Goal: Navigation & Orientation: Find specific page/section

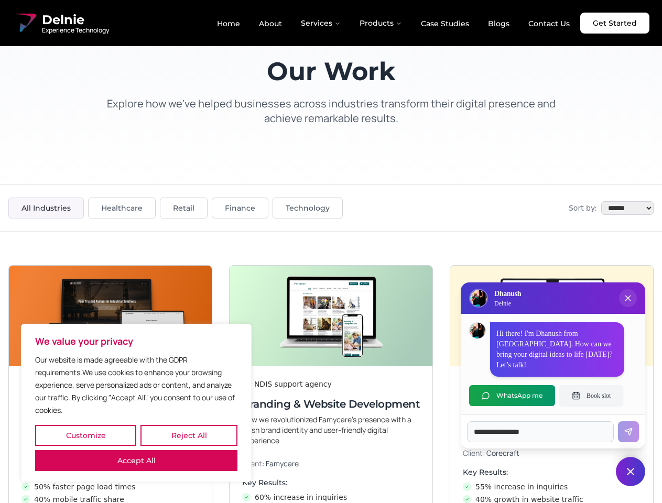
click at [85, 436] on button "Customize" at bounding box center [85, 435] width 101 height 21
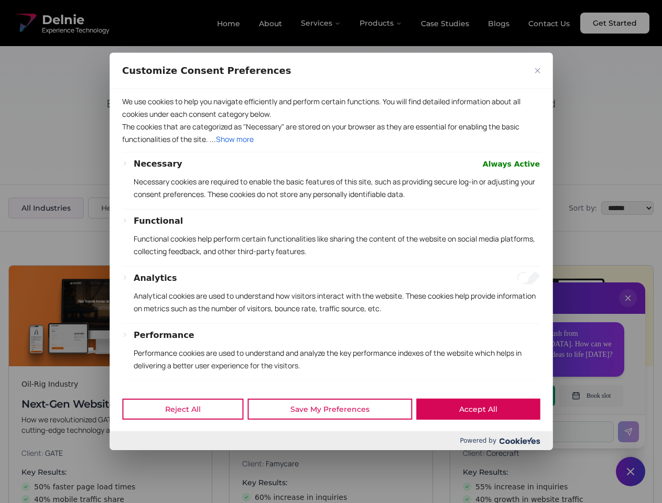
click at [189, 89] on div "Customize Consent Preferences" at bounding box center [331, 71] width 443 height 36
click at [331, 252] on p "Functional cookies help perform certain functionalities like sharing the conten…" at bounding box center [337, 245] width 406 height 25
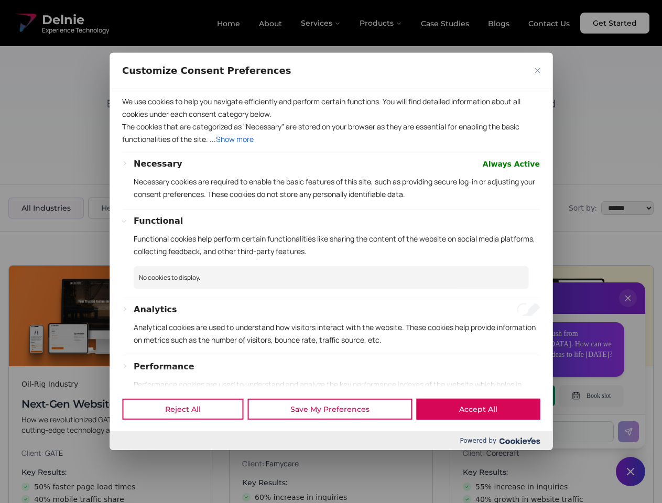
click at [628, 309] on div at bounding box center [331, 251] width 662 height 503
click at [512, 396] on div "Reject All Save My Preferences Accept All" at bounding box center [331, 409] width 443 height 45
click at [591, 396] on div at bounding box center [331, 251] width 662 height 503
click at [631, 472] on div at bounding box center [331, 251] width 662 height 503
click at [321, 23] on div at bounding box center [331, 251] width 662 height 503
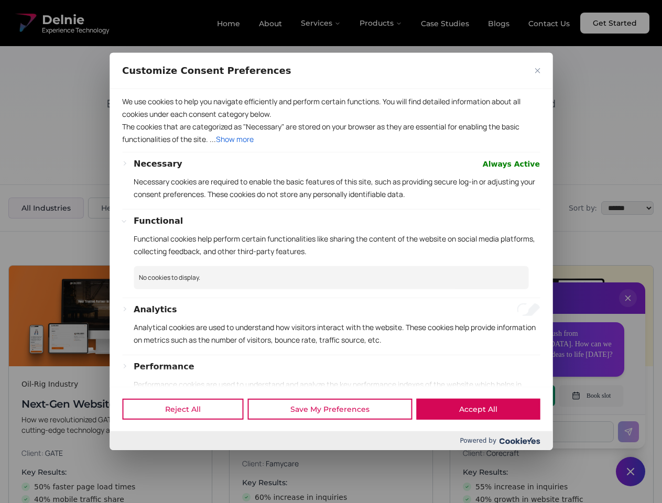
click at [381, 23] on div at bounding box center [331, 251] width 662 height 503
